Goal: Transaction & Acquisition: Download file/media

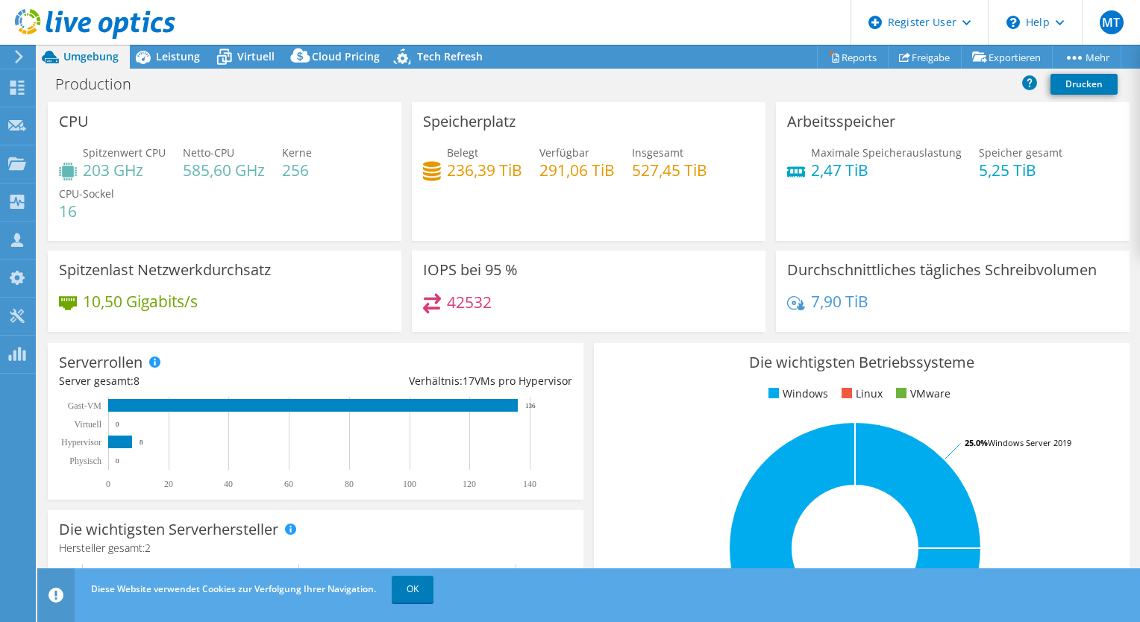
select select "EULondon"
select select "USD"
click at [66, 18] on use at bounding box center [95, 24] width 160 height 30
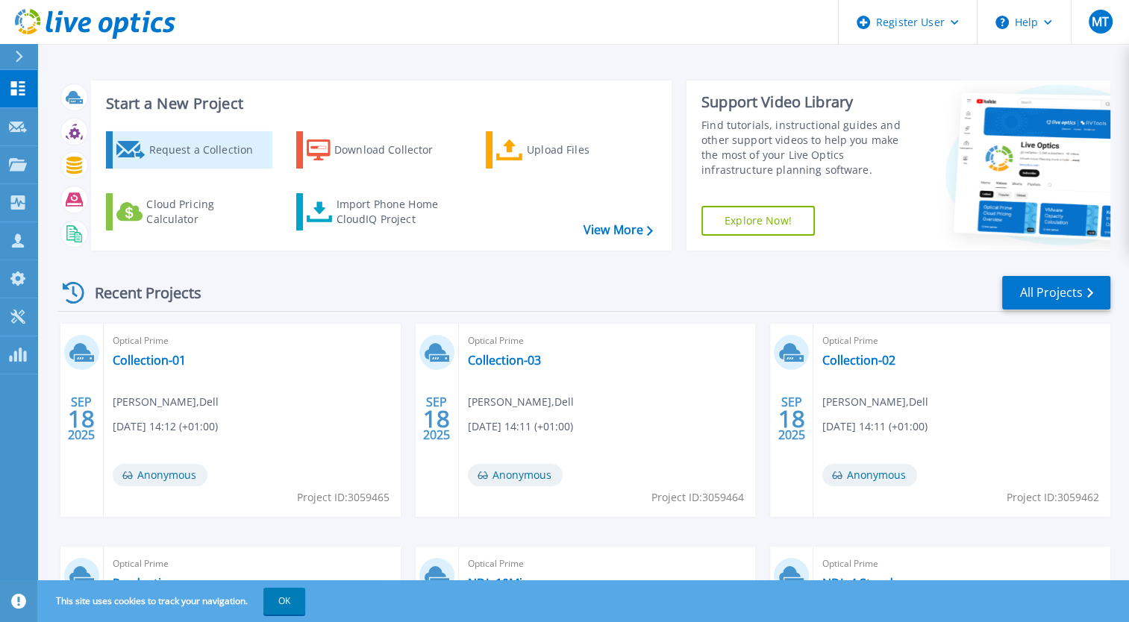
click at [206, 163] on div "Request a Collection" at bounding box center [207, 150] width 119 height 30
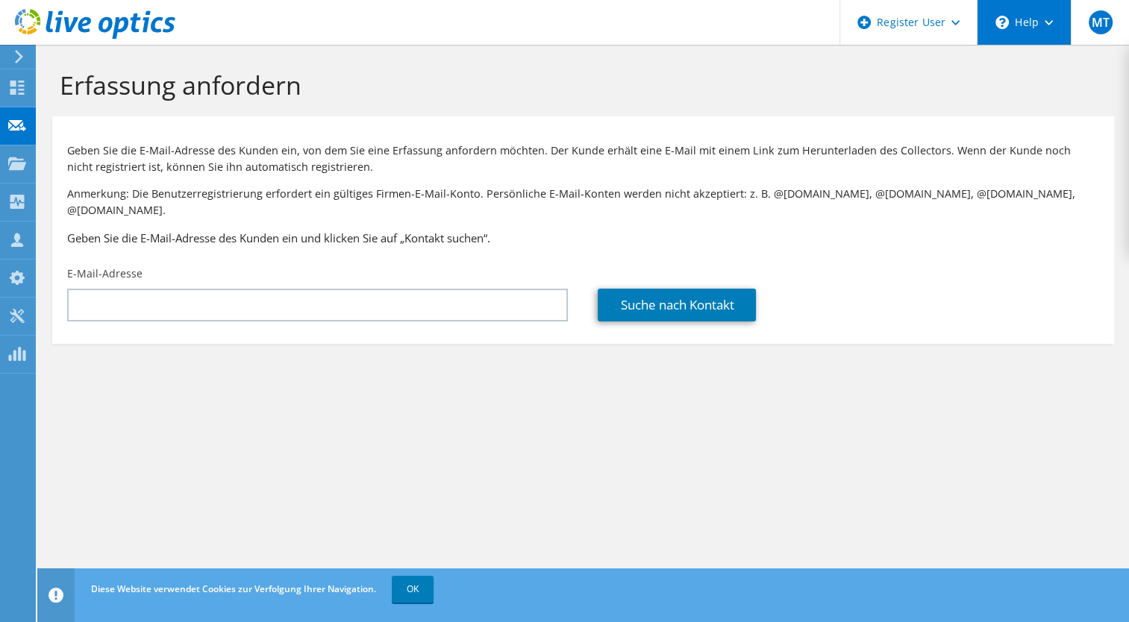
click at [1018, 19] on div "\n Help" at bounding box center [1023, 22] width 94 height 45
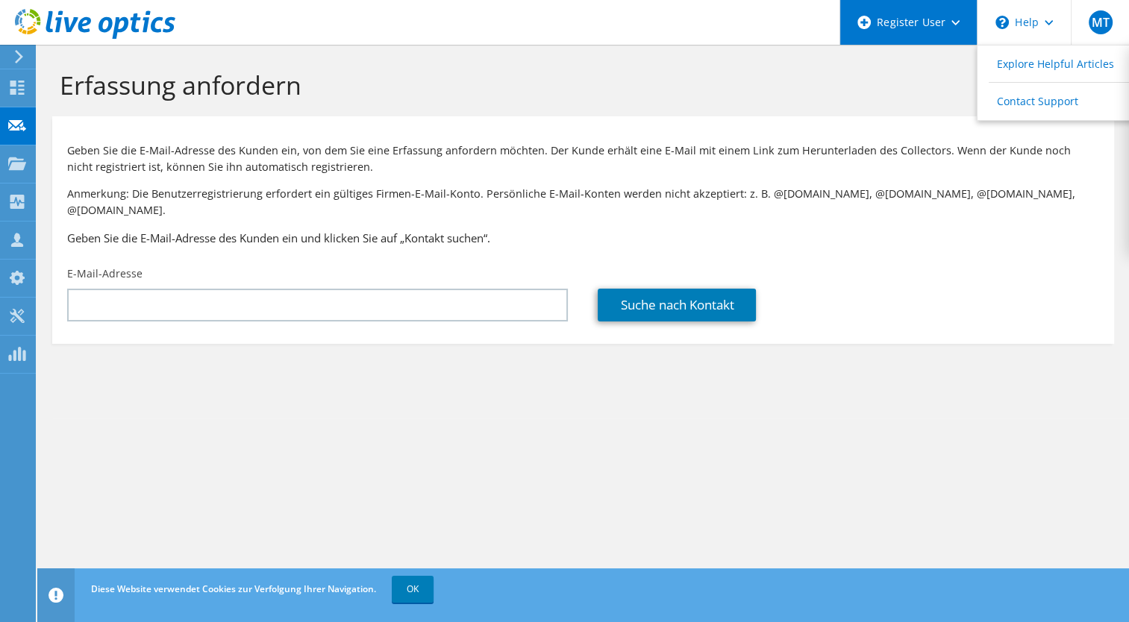
click at [948, 35] on div "Register User" at bounding box center [907, 22] width 137 height 45
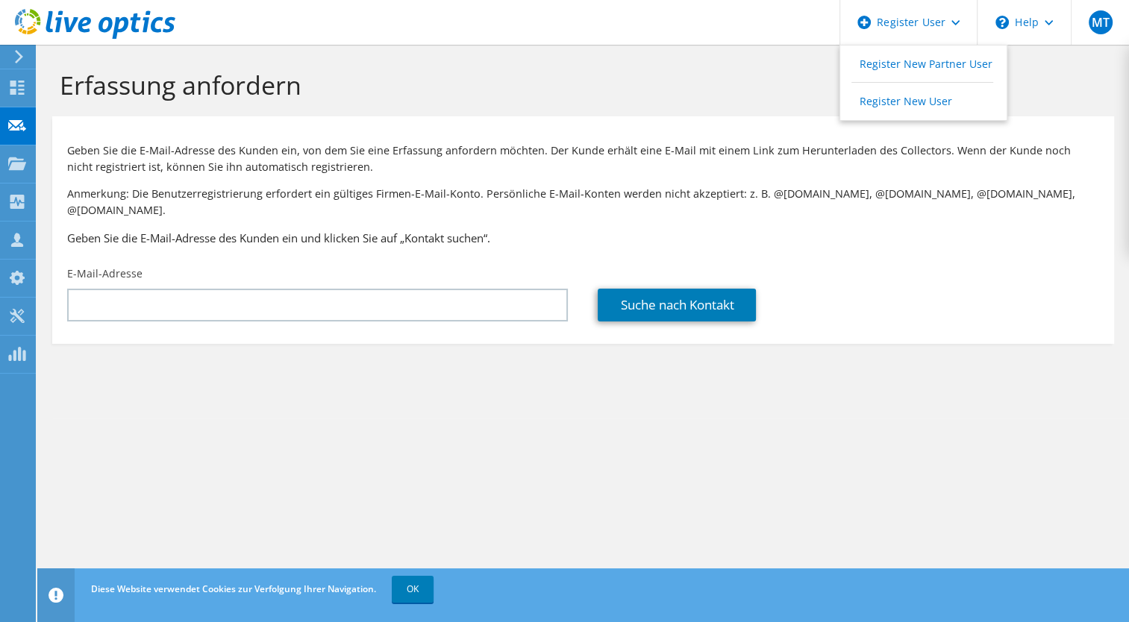
click at [1033, 98] on h1 "Erfassung anfordern" at bounding box center [579, 84] width 1039 height 31
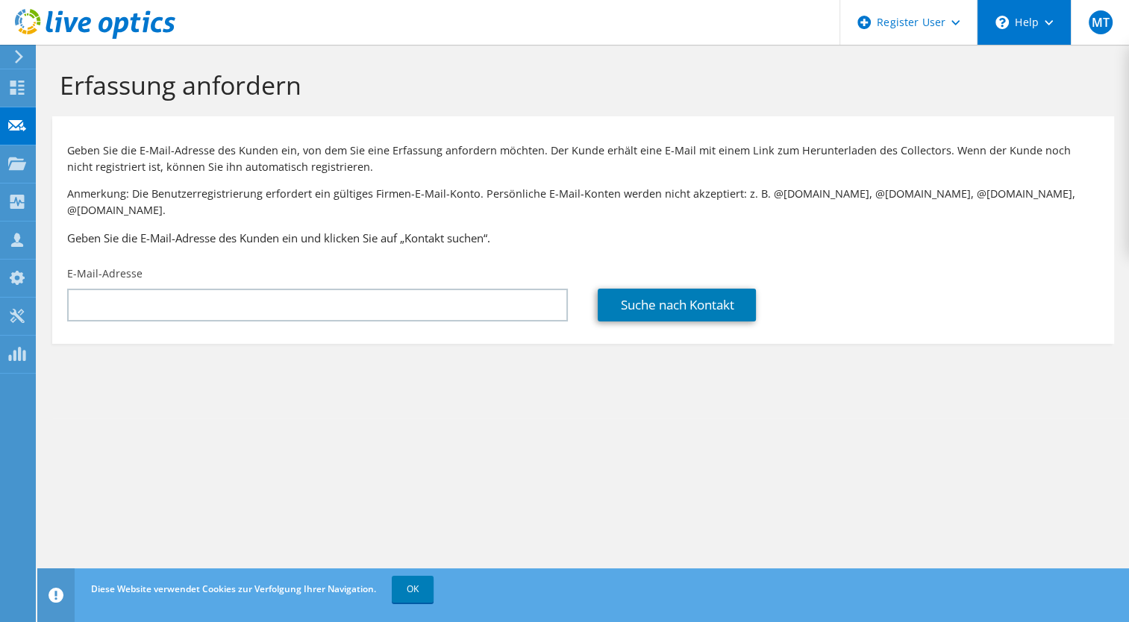
click at [1038, 20] on div "\n Help" at bounding box center [1023, 22] width 94 height 45
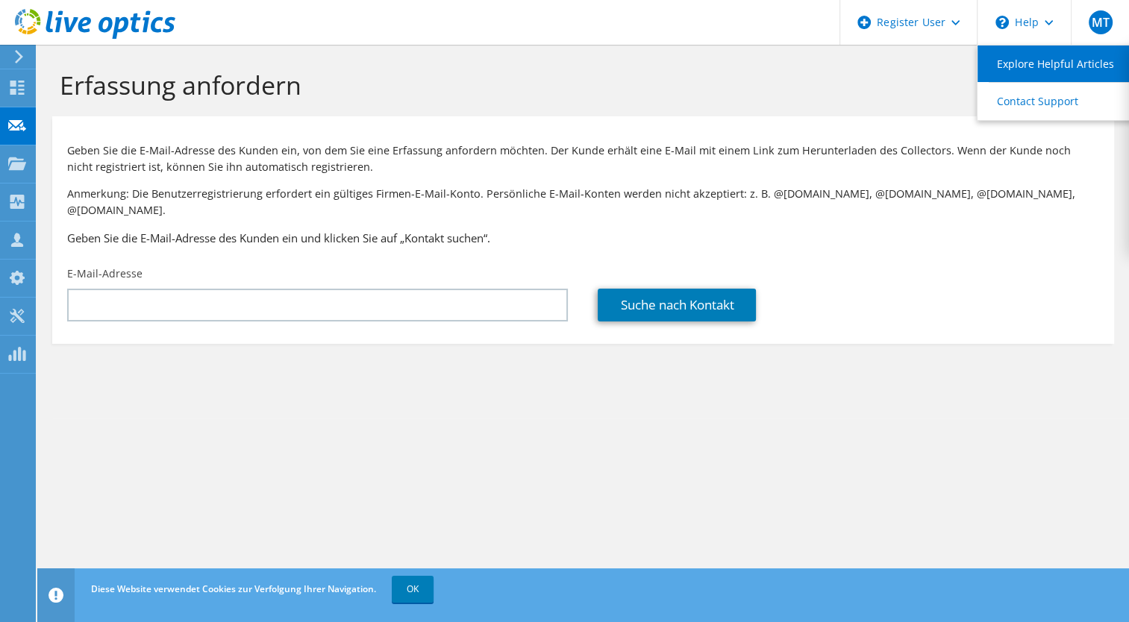
click at [1037, 69] on link "Explore Helpful Articles" at bounding box center [1060, 64] width 166 height 37
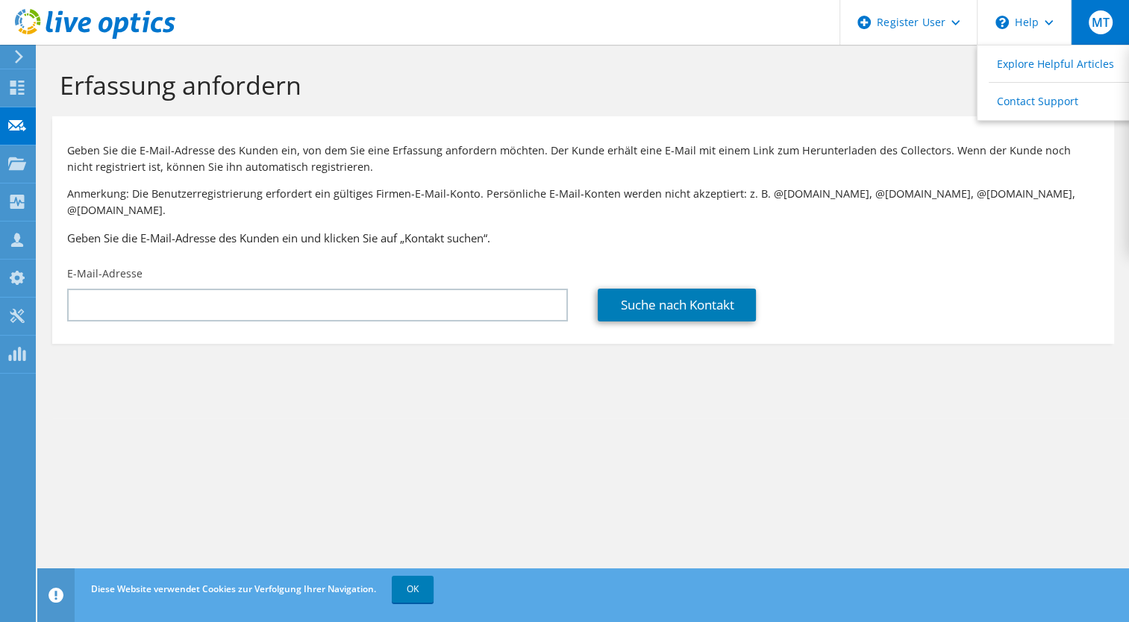
click at [1087, 19] on div "MT" at bounding box center [1099, 22] width 58 height 45
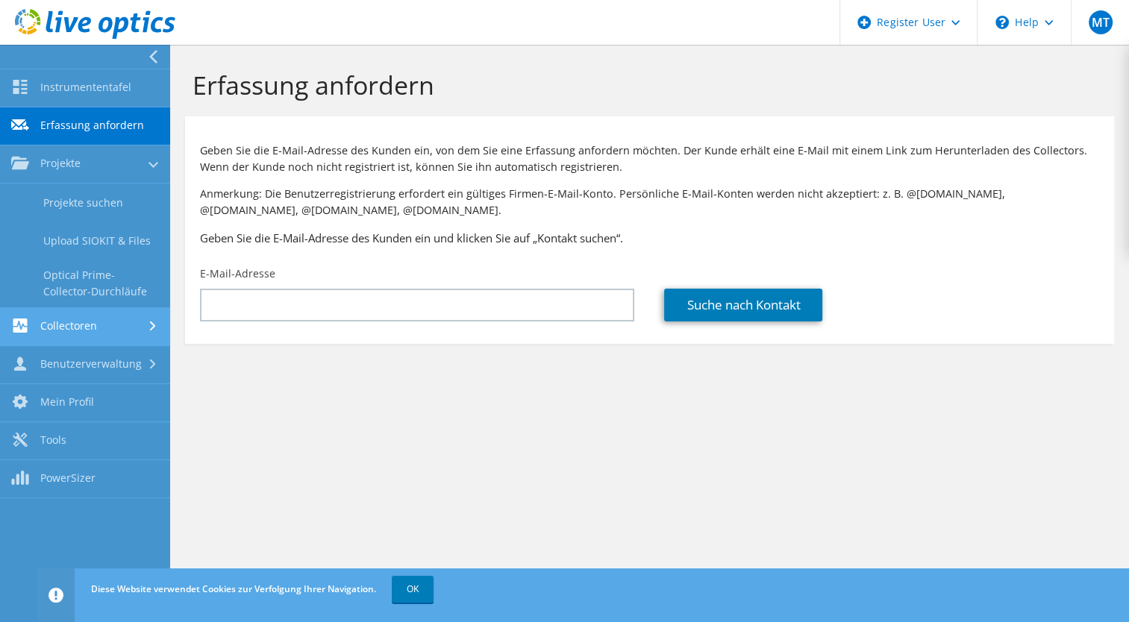
click at [55, 327] on link "Collectoren" at bounding box center [85, 327] width 170 height 38
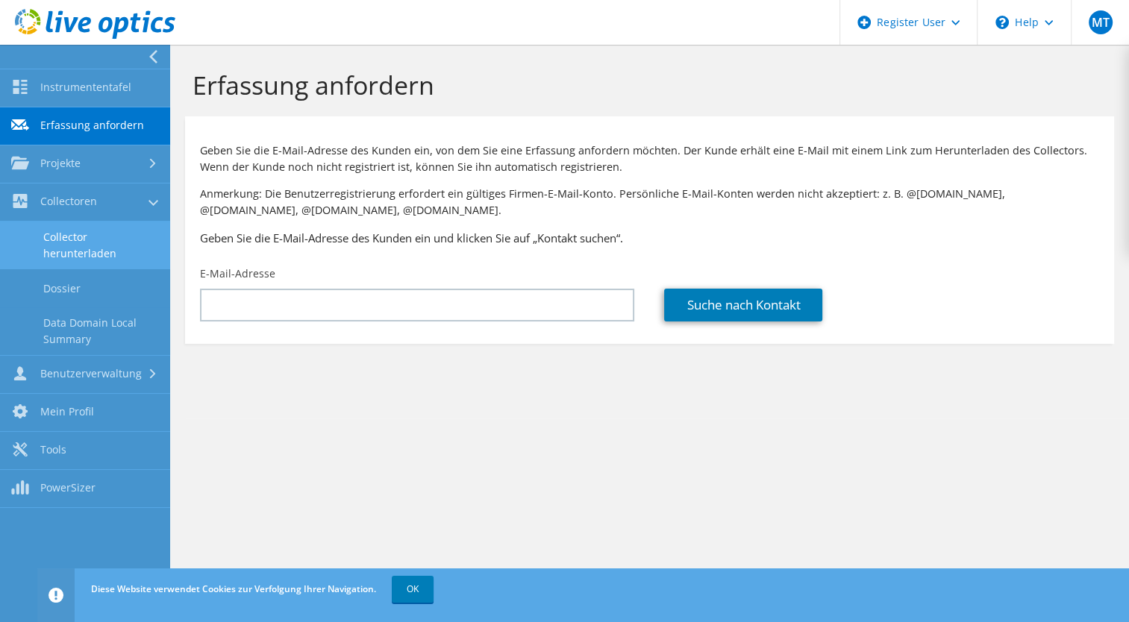
click at [94, 257] on link "Collector herunterladen" at bounding box center [85, 246] width 170 height 48
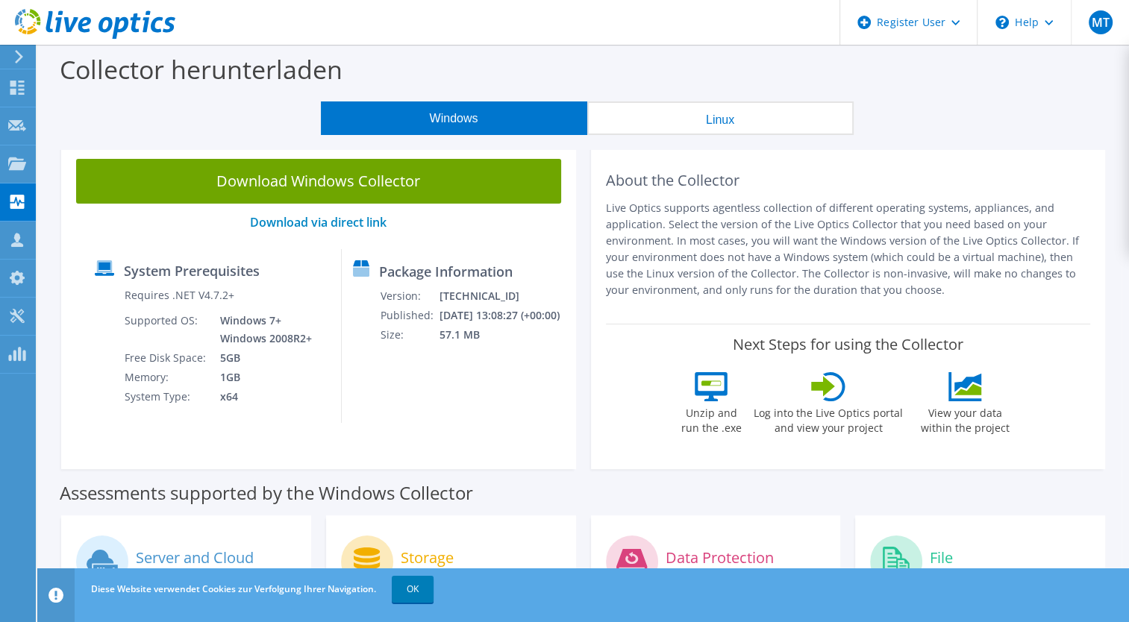
click at [652, 446] on div "Next Steps for using the Collector Unzip and run the .exe Log into the Live Opt…" at bounding box center [848, 389] width 485 height 131
click at [877, 530] on section "Collector herunterladen Windows Linux Download Windows Collector Download via d…" at bounding box center [582, 611] width 1091 height 1132
click at [894, 22] on div "Register User" at bounding box center [907, 22] width 137 height 45
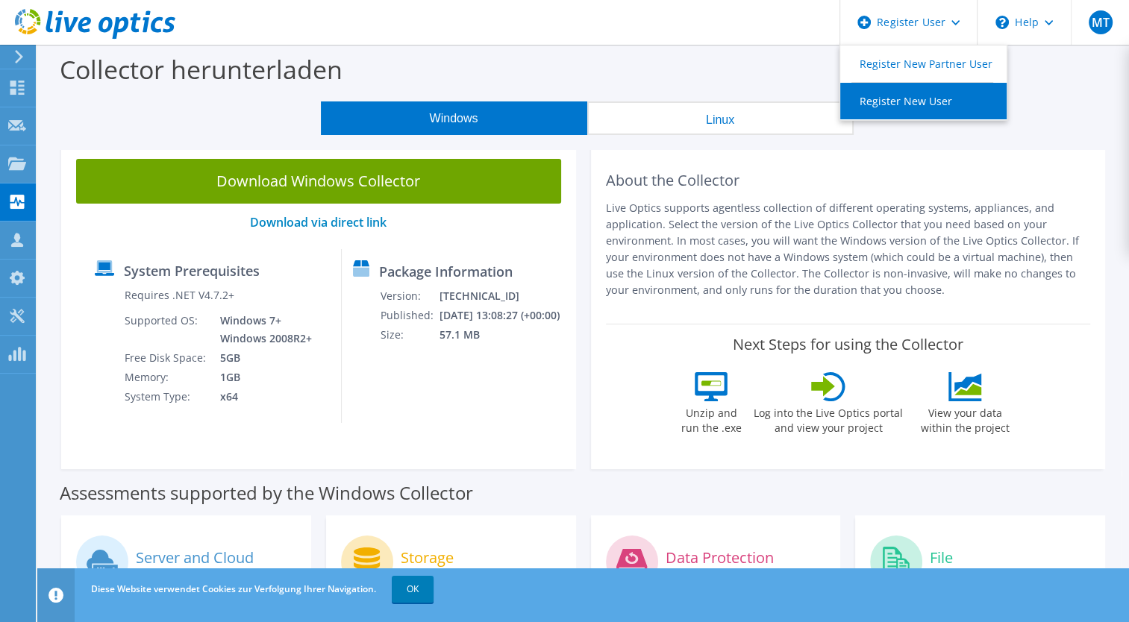
click at [922, 95] on link "Register New User" at bounding box center [923, 101] width 166 height 37
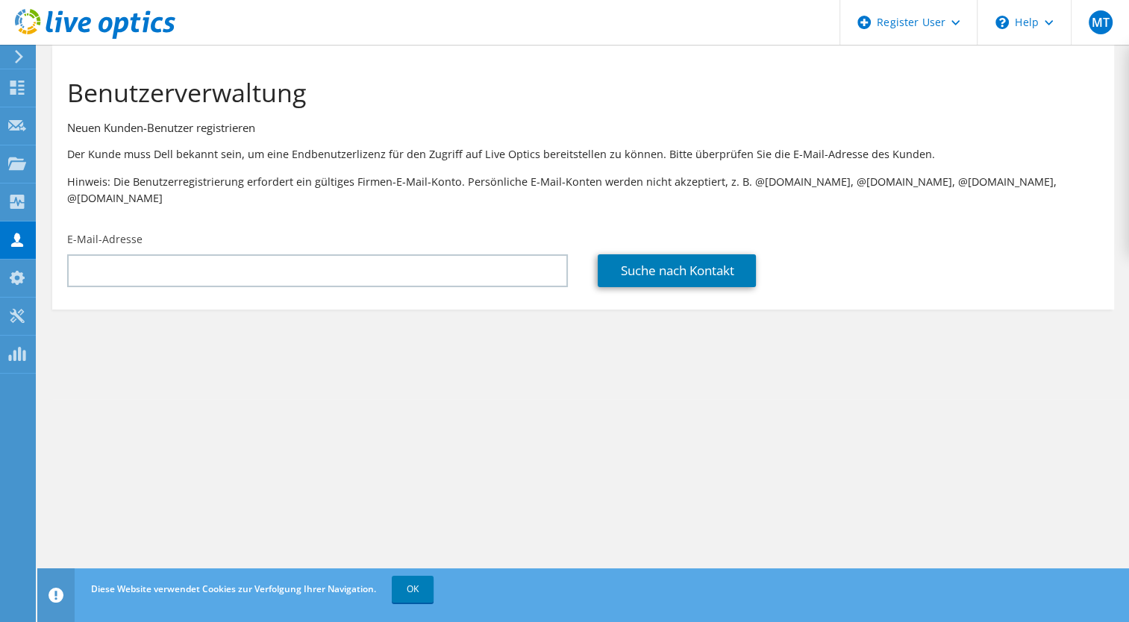
click at [677, 351] on section "Benutzerverwaltung Neuen Kunden-Benutzer registrieren Der Kunde muss Dell bekan…" at bounding box center [582, 222] width 1091 height 354
click at [51, 278] on div "Mein Profil" at bounding box center [69, 278] width 69 height 37
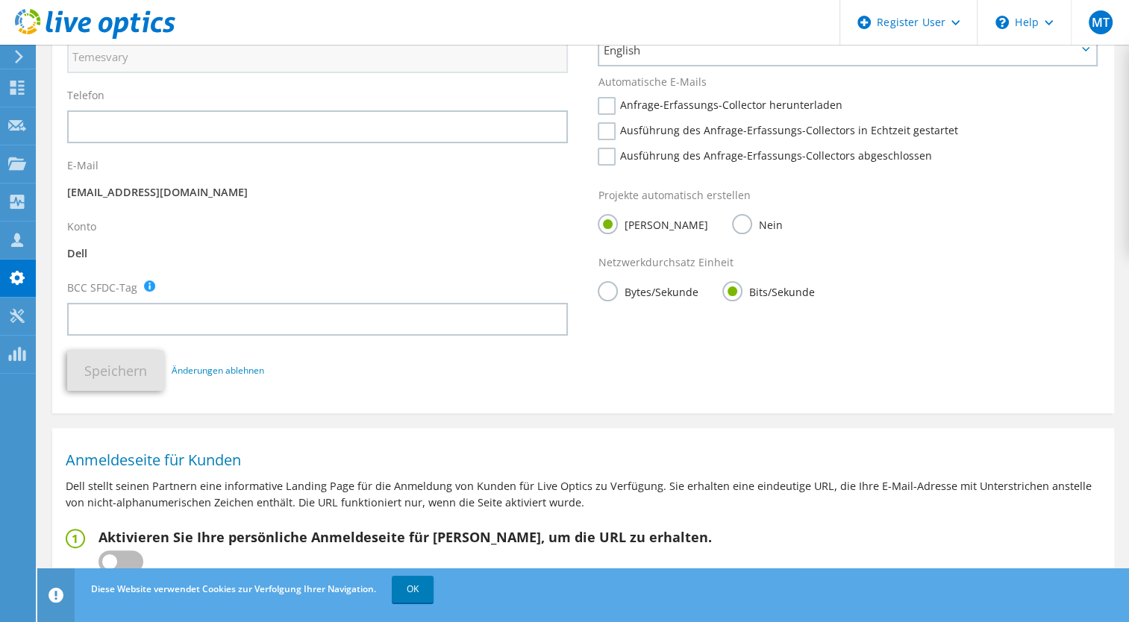
scroll to position [328, 0]
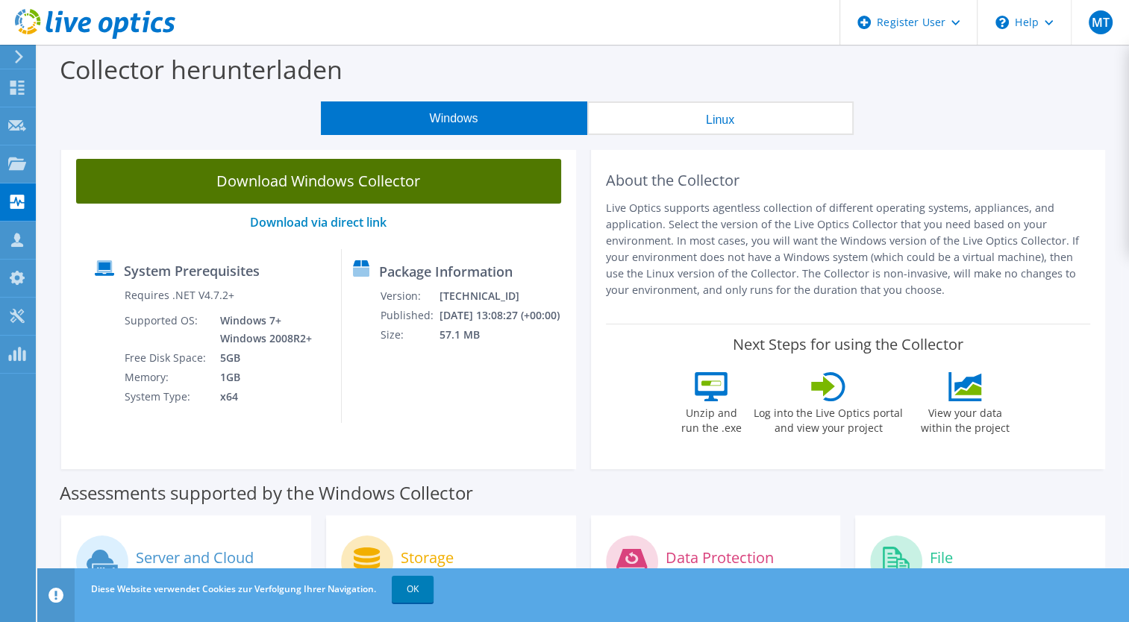
click at [339, 185] on link "Download Windows Collector" at bounding box center [318, 181] width 485 height 45
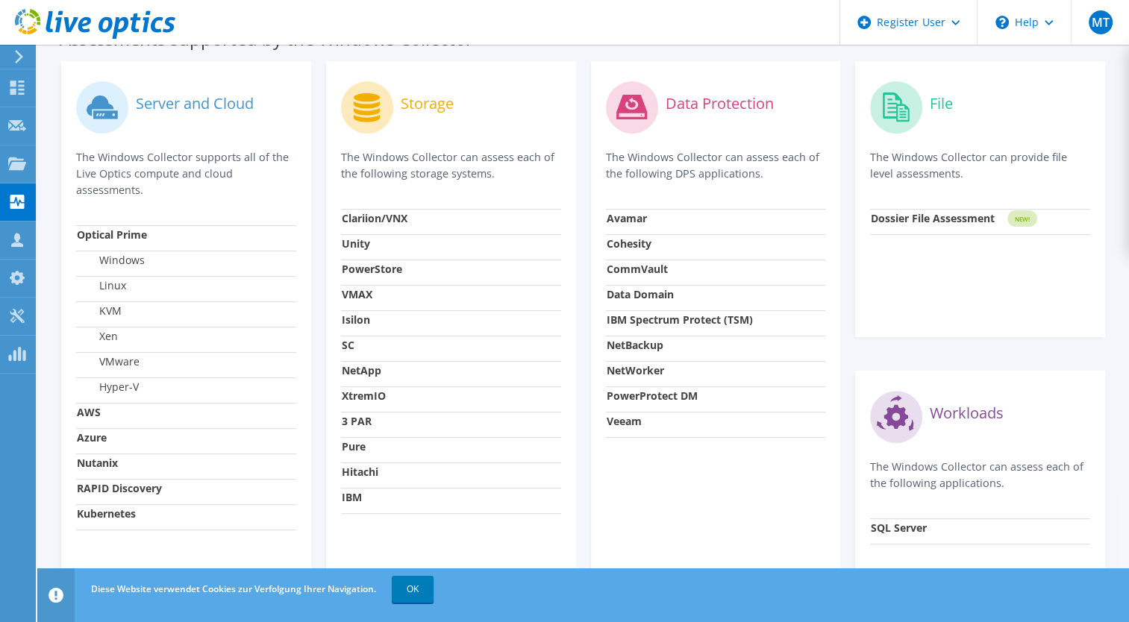
scroll to position [495, 0]
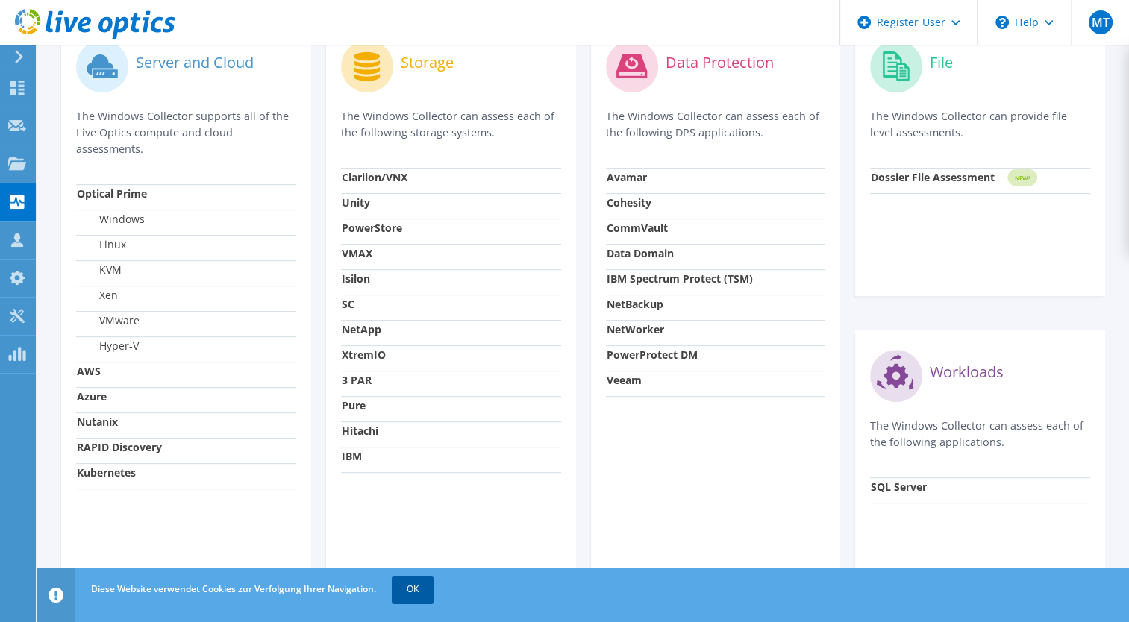
click at [426, 595] on link "OK" at bounding box center [413, 589] width 42 height 27
